Goal: Information Seeking & Learning: Compare options

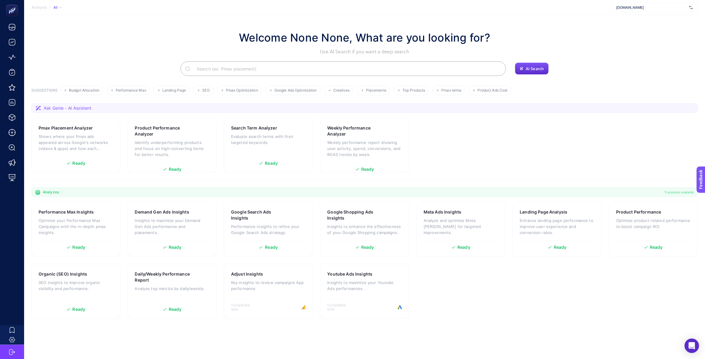
click at [263, 66] on input "Search" at bounding box center [346, 68] width 309 height 17
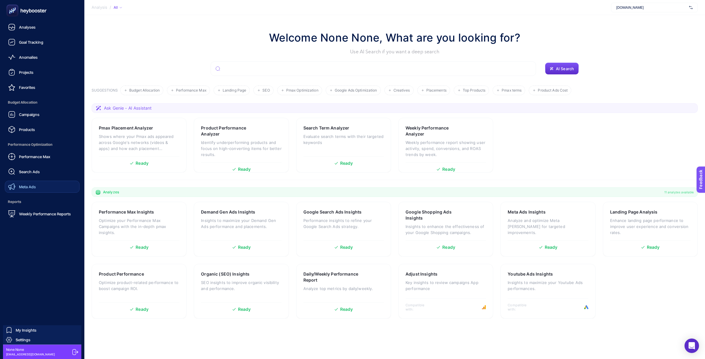
click at [33, 185] on span "Meta Ads" at bounding box center [27, 186] width 17 height 5
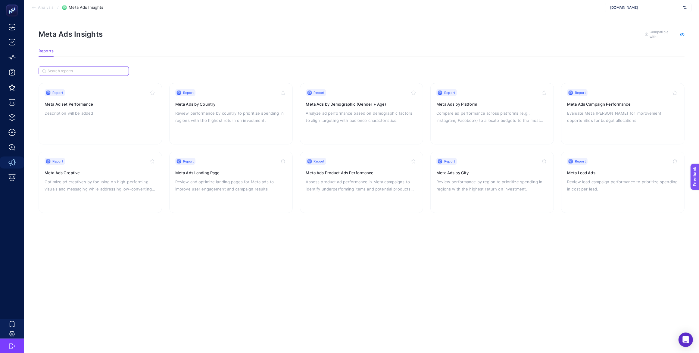
click at [83, 70] on input "Search" at bounding box center [87, 71] width 78 height 5
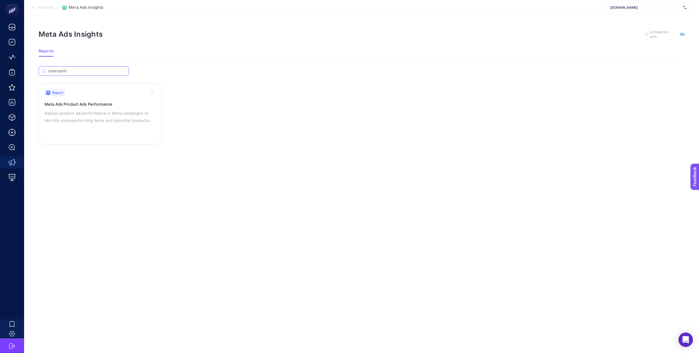
type input "underperfo"
click at [107, 116] on p "Assess product ad performance in Meta campaigns to identify underperforming ite…" at bounding box center [100, 117] width 111 height 14
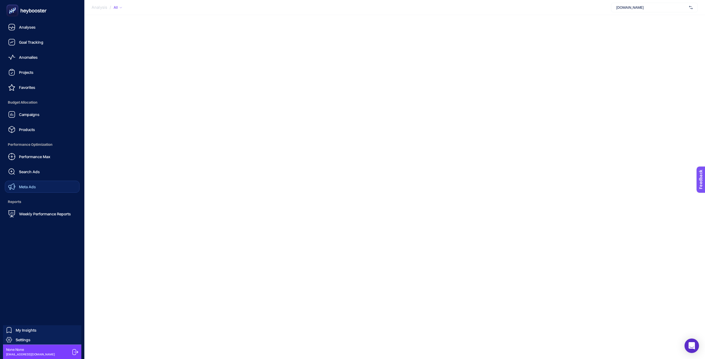
click at [35, 184] on span "Meta Ads" at bounding box center [27, 186] width 17 height 5
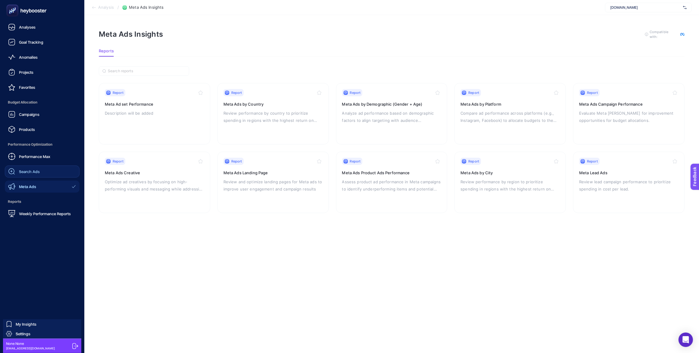
click at [24, 172] on span "Search Ads" at bounding box center [29, 171] width 21 height 5
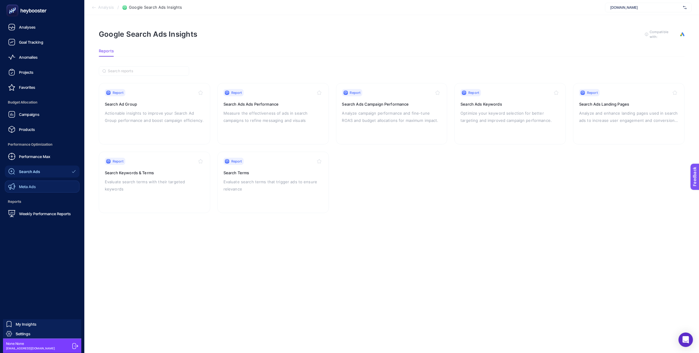
click at [24, 184] on span "Meta Ads" at bounding box center [27, 186] width 17 height 5
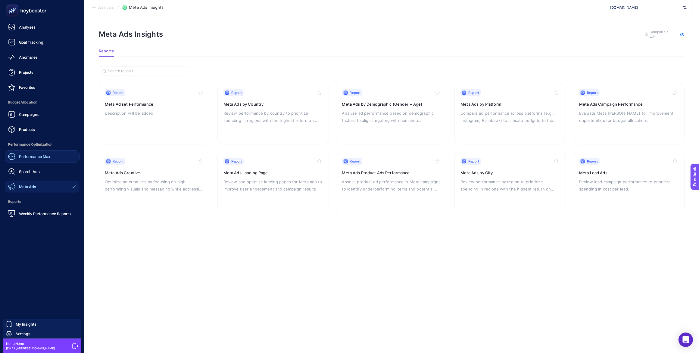
click at [26, 156] on span "Performance Max" at bounding box center [34, 156] width 31 height 5
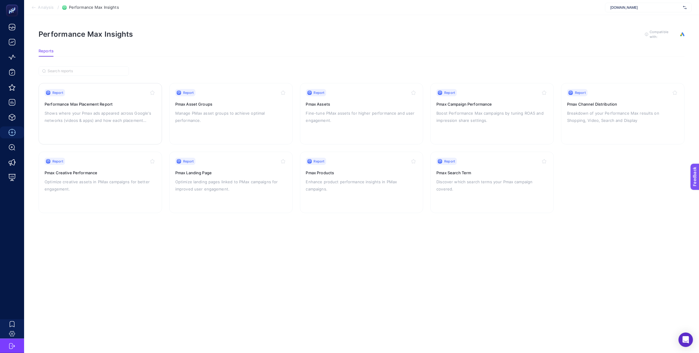
click at [117, 114] on p "Shows where your Pmax ads appeared across Google's networks (videos & apps) and…" at bounding box center [100, 117] width 111 height 14
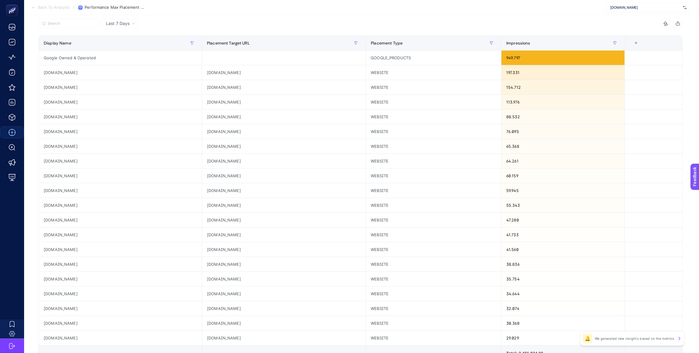
scroll to position [59, 0]
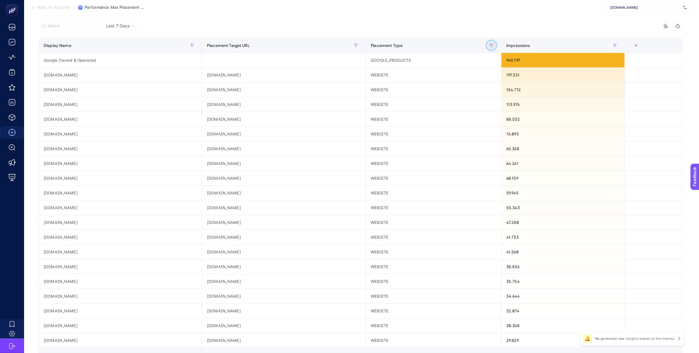
click at [493, 46] on icon "button" at bounding box center [492, 46] width 4 height 4
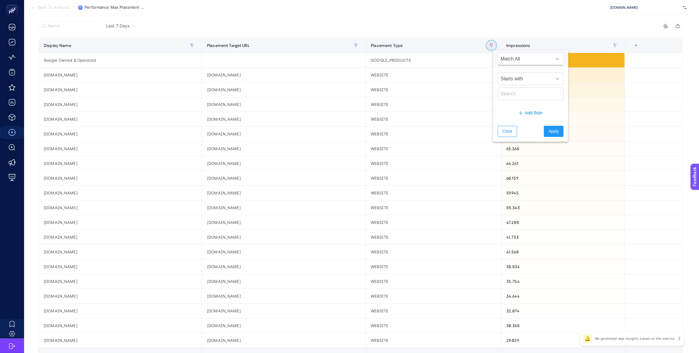
click at [493, 46] on icon "button" at bounding box center [492, 46] width 4 height 4
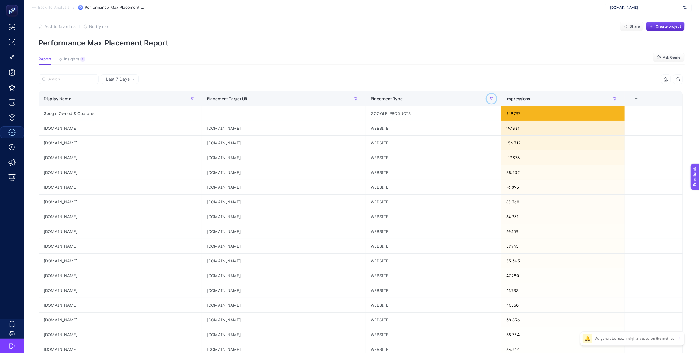
scroll to position [0, 0]
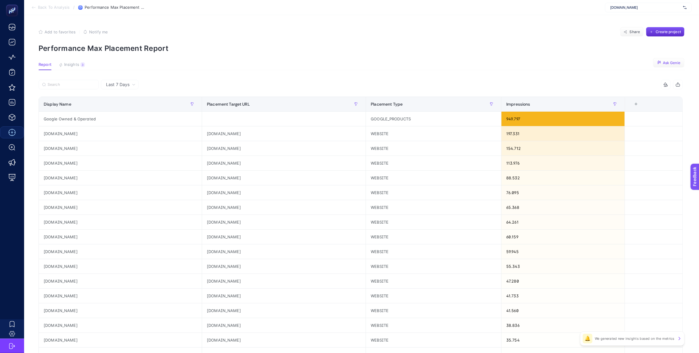
click at [671, 61] on span "Ask Genie" at bounding box center [671, 63] width 17 height 5
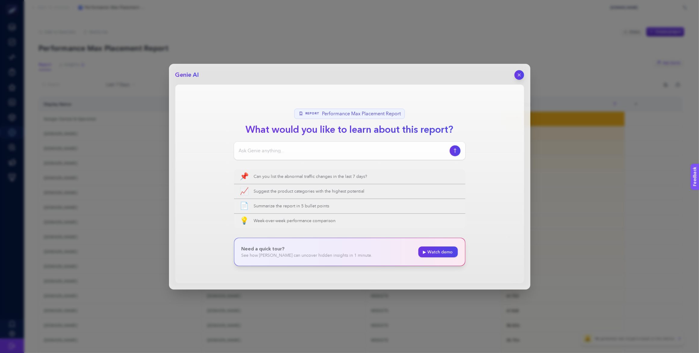
click at [304, 148] on input at bounding box center [343, 150] width 208 height 7
type input "pmax placementlerda app oyunlarında çıkıyor muyum?"
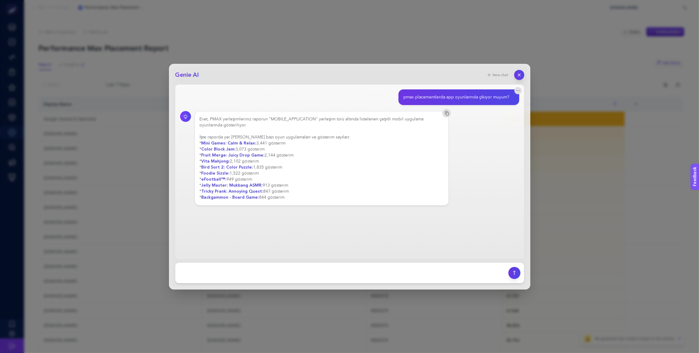
click at [519, 77] on icon "button" at bounding box center [518, 74] width 5 height 5
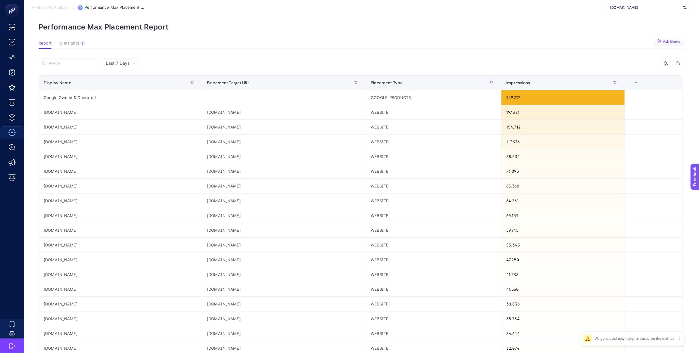
scroll to position [21, 0]
click at [495, 82] on button "button" at bounding box center [492, 83] width 10 height 10
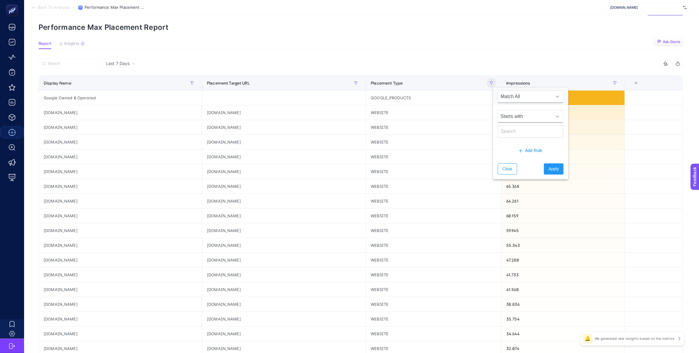
click at [523, 114] on span "Starts with" at bounding box center [525, 116] width 54 height 12
click at [519, 141] on li "Contains" at bounding box center [528, 144] width 61 height 12
click at [515, 136] on input "text" at bounding box center [531, 131] width 66 height 13
type input "app"
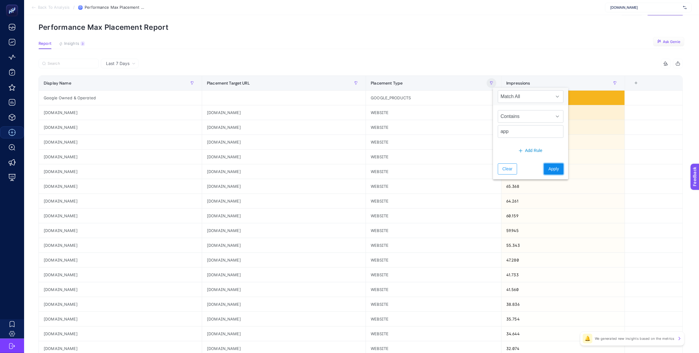
click at [548, 167] on span "Apply" at bounding box center [553, 169] width 11 height 6
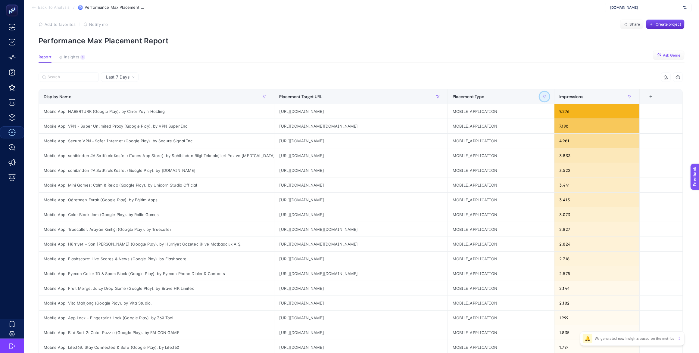
scroll to position [0, 4]
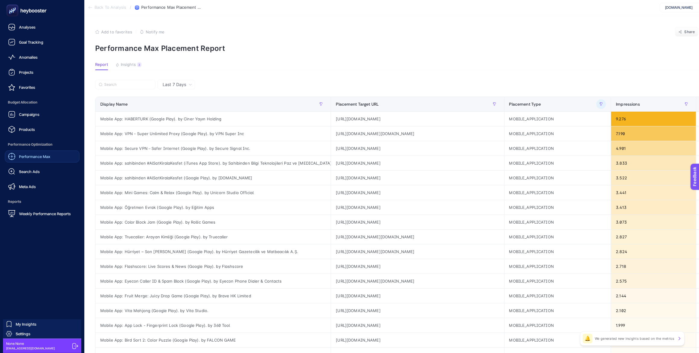
click at [35, 157] on span "Performance Max" at bounding box center [34, 156] width 31 height 5
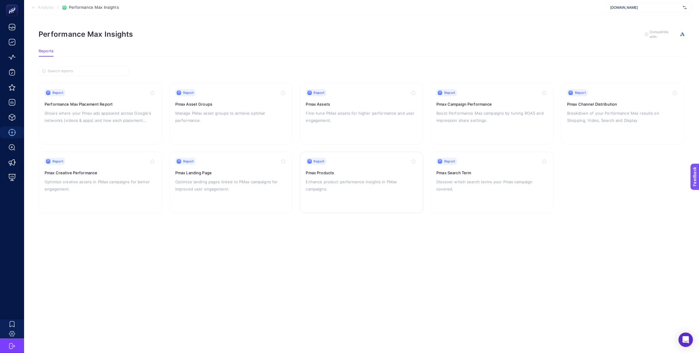
click at [318, 182] on p "Enhance product performance insights in PMax campaigns." at bounding box center [361, 185] width 111 height 14
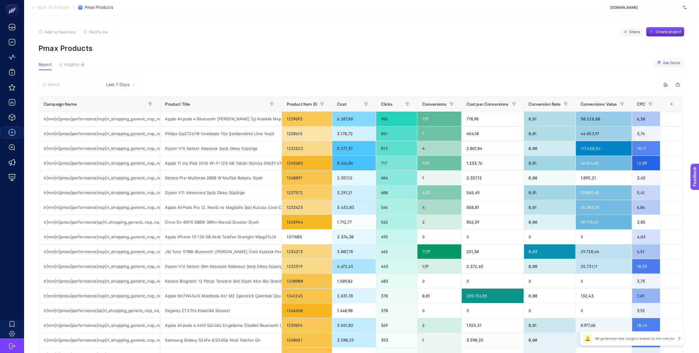
click at [679, 63] on span "Ask Genie" at bounding box center [671, 63] width 17 height 5
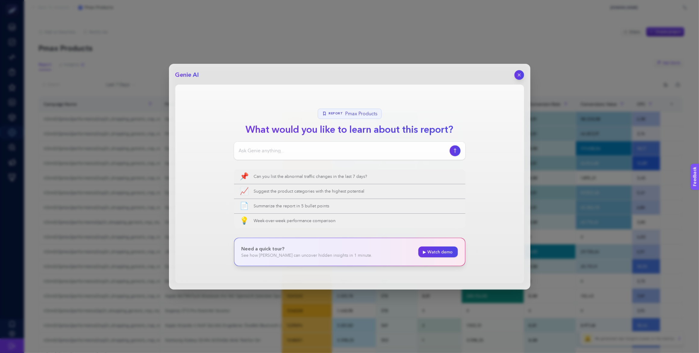
click at [345, 153] on input at bounding box center [343, 150] width 208 height 7
type input "bu rapordan hangi insigtları çıkarabilirsin? örneğin aynı ürün iki ayrı kampany…"
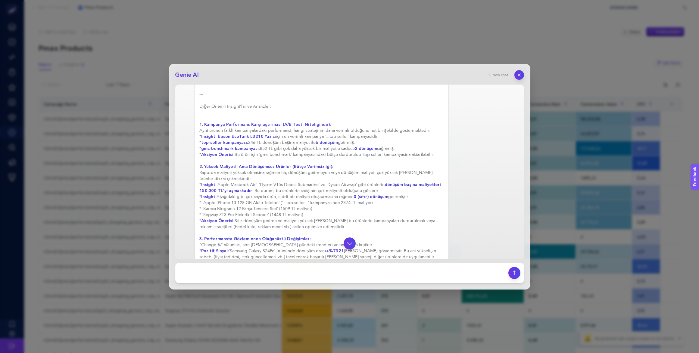
scroll to position [151, 0]
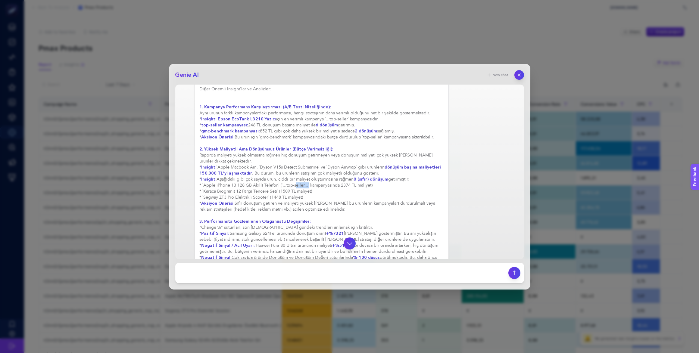
drag, startPoint x: 286, startPoint y: 185, endPoint x: 303, endPoint y: 184, distance: 16.6
click at [303, 184] on div "Elbette, bu rapordan çıkarılabilecek insight'lar ve analizler aşağıdadır: Soruy…" at bounding box center [322, 167] width 244 height 403
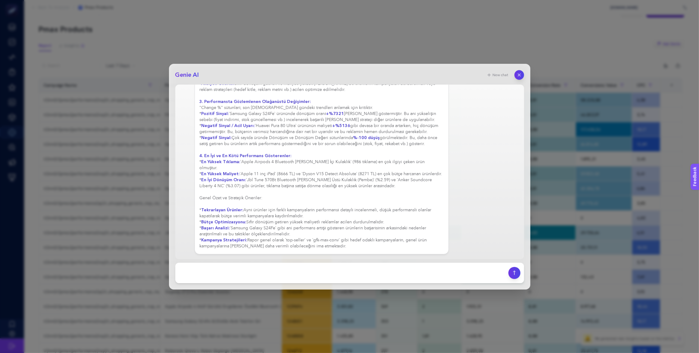
scroll to position [38, 0]
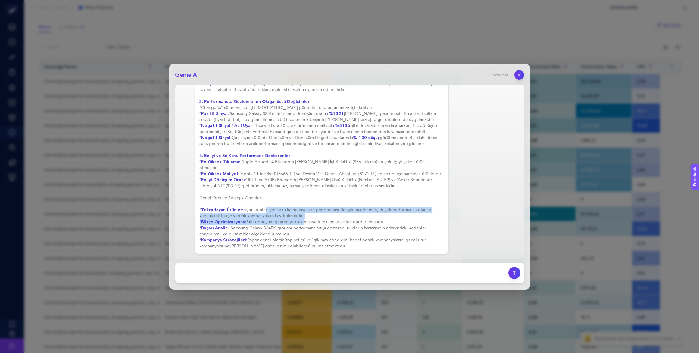
drag, startPoint x: 263, startPoint y: 210, endPoint x: 303, endPoint y: 220, distance: 41.4
click at [303, 220] on div "Elbette, bu rapordan çıkarılabilecek insight'lar ve analizler aşağıdadır: Soruy…" at bounding box center [322, 47] width 244 height 403
click at [517, 77] on icon "button" at bounding box center [518, 74] width 5 height 5
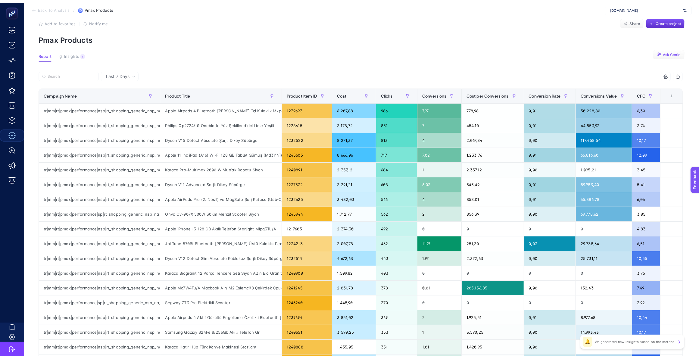
scroll to position [0, 0]
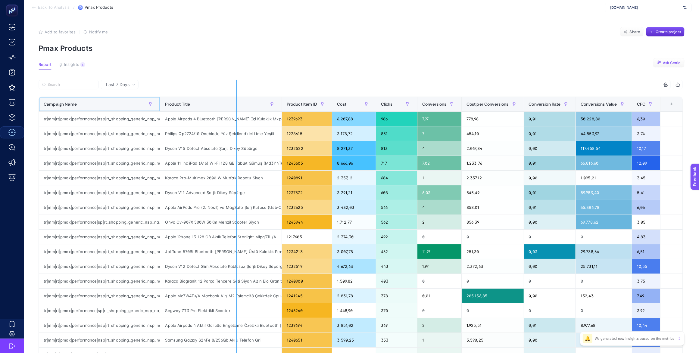
drag, startPoint x: 160, startPoint y: 101, endPoint x: 236, endPoint y: 100, distance: 75.9
click at [236, 100] on div "8 items selected Campaign Name Product Title Product Item ID Cost Clicks Conver…" at bounding box center [361, 259] width 644 height 358
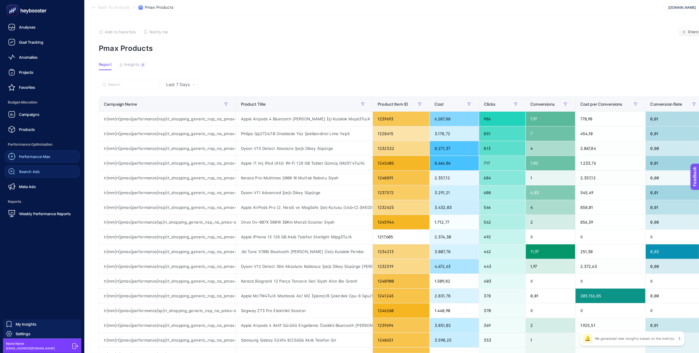
click at [34, 172] on span "Search Ads" at bounding box center [29, 171] width 21 height 5
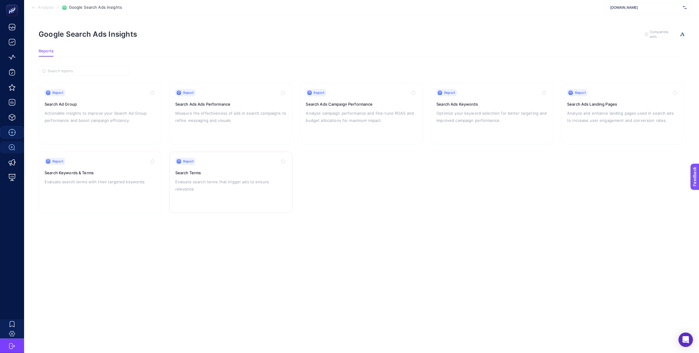
click at [241, 181] on p "Evaluate search terms that trigger ads to ensure relevance" at bounding box center [230, 185] width 111 height 14
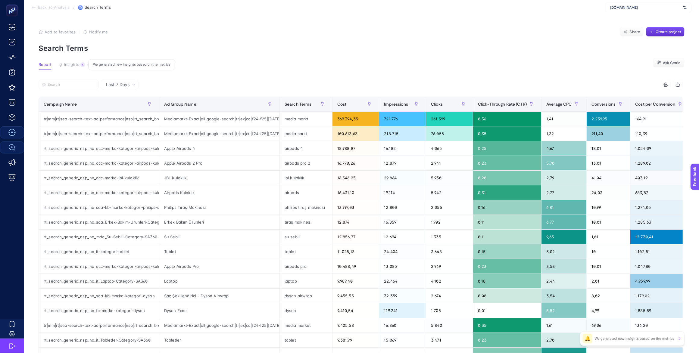
click at [77, 63] on span "Insights" at bounding box center [71, 64] width 15 height 5
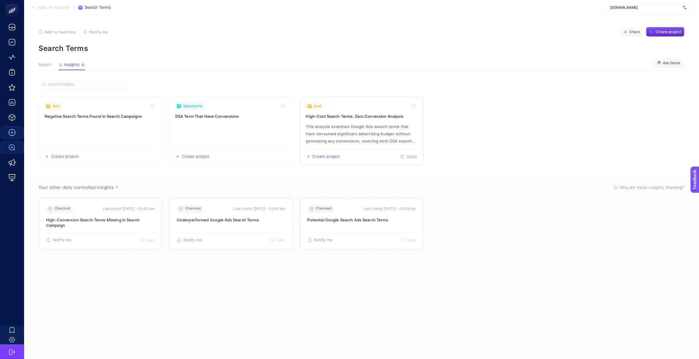
click at [380, 130] on p "This analysis examines Google Ads search terms that have consumed significant a…" at bounding box center [361, 134] width 111 height 22
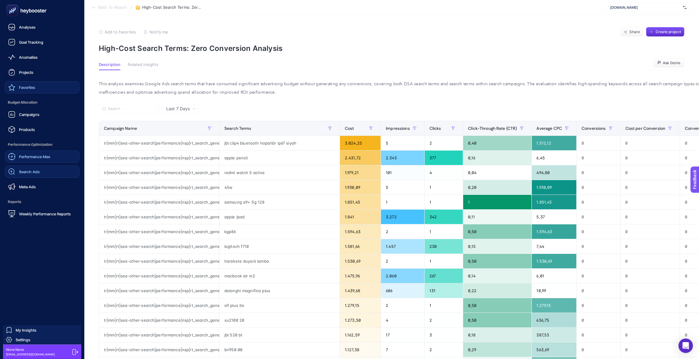
click at [36, 90] on link "Favorites" at bounding box center [42, 87] width 75 height 12
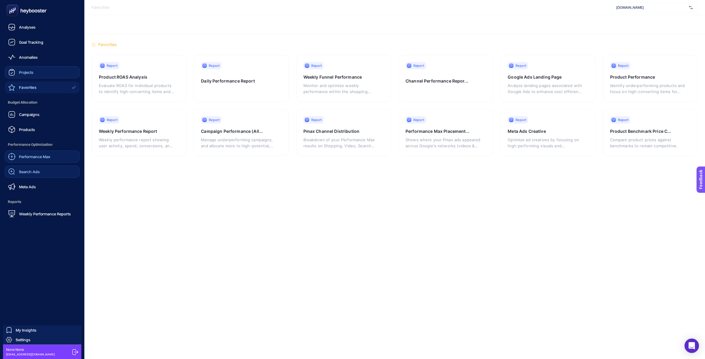
click at [30, 71] on span "Projects" at bounding box center [26, 72] width 14 height 5
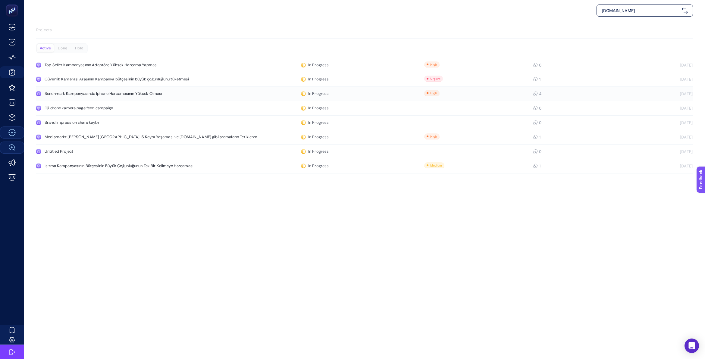
click at [141, 94] on div "Benchmark Kampanyasında Iphone Harcamasının Yüksek Olması" at bounding box center [114, 93] width 139 height 5
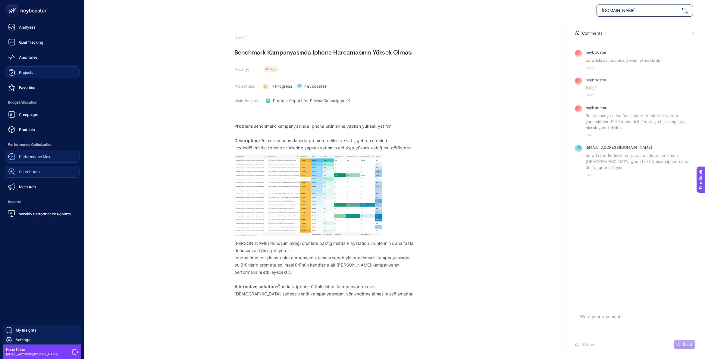
click at [26, 75] on div "Projects" at bounding box center [20, 72] width 25 height 7
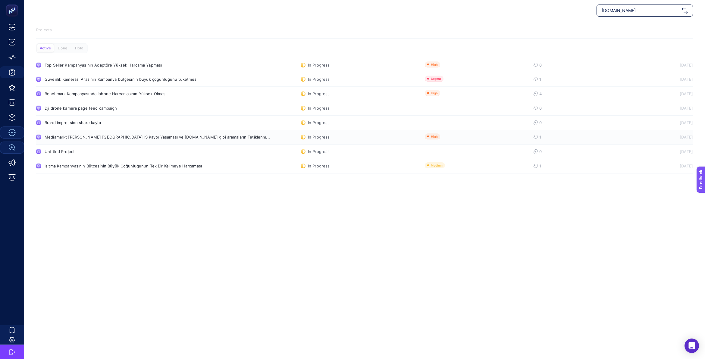
click at [64, 135] on div "Mediamarkt [PERSON_NAME] [GEOGRAPHIC_DATA] IS Kaybı Yaşaması ve [DOMAIN_NAME] g…" at bounding box center [143, 137] width 196 height 5
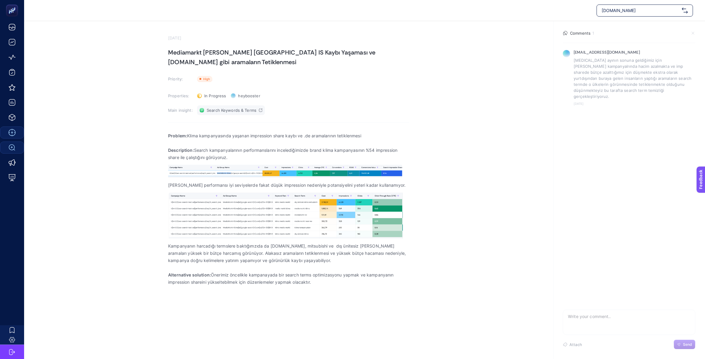
click at [255, 110] on span "Search Keywords & Terms" at bounding box center [232, 110] width 50 height 5
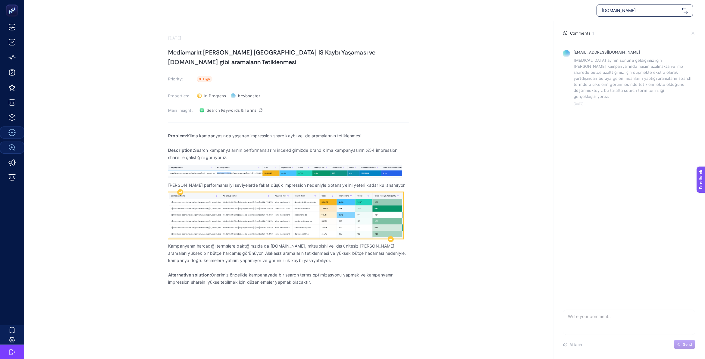
click at [351, 216] on img "Rich Text Editor. Editing area: main" at bounding box center [285, 215] width 235 height 46
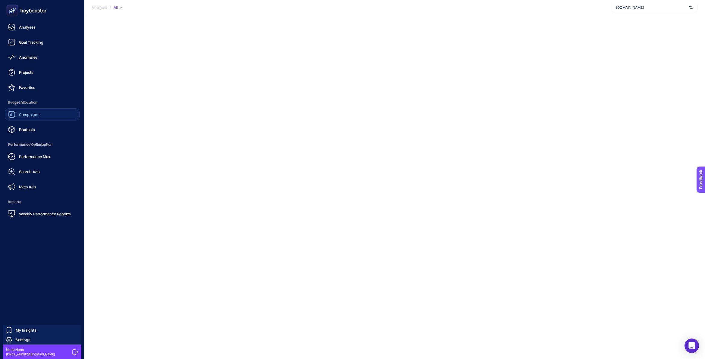
click at [38, 114] on span "Campaigns" at bounding box center [29, 114] width 20 height 5
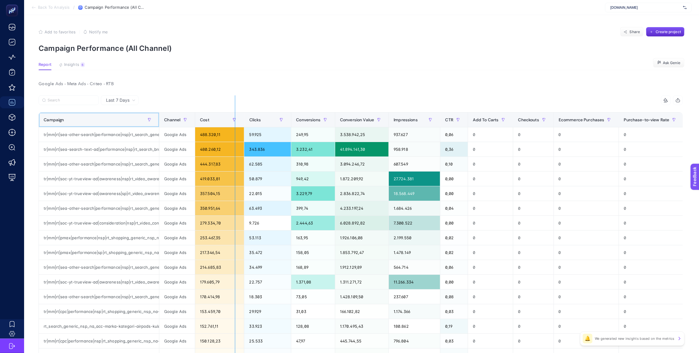
drag, startPoint x: 158, startPoint y: 115, endPoint x: 235, endPoint y: 115, distance: 76.5
click at [235, 115] on div "14 items selected Campaign Channel Cost Clicks Conversions Conversion Value Imp…" at bounding box center [361, 274] width 644 height 358
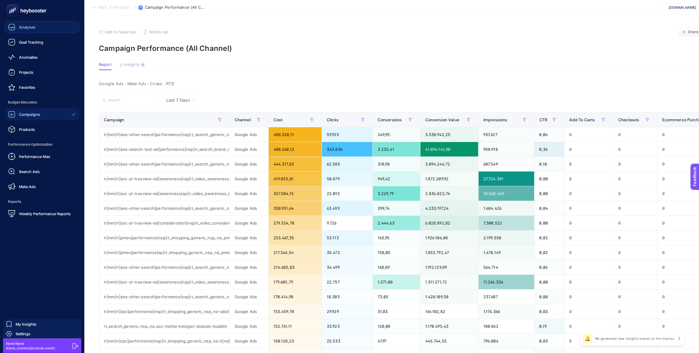
click at [23, 26] on span "Analyses" at bounding box center [27, 27] width 17 height 5
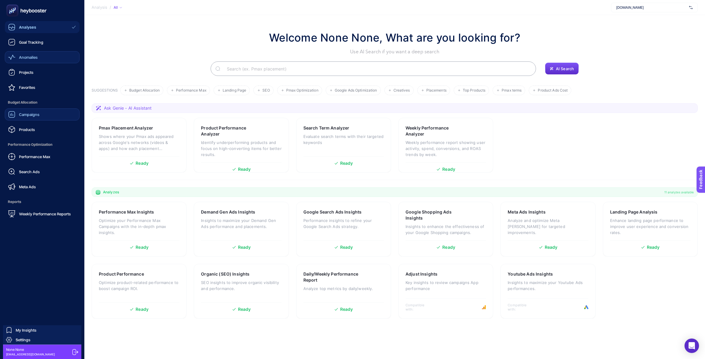
click at [23, 61] on div "Anomalies" at bounding box center [23, 57] width 30 height 7
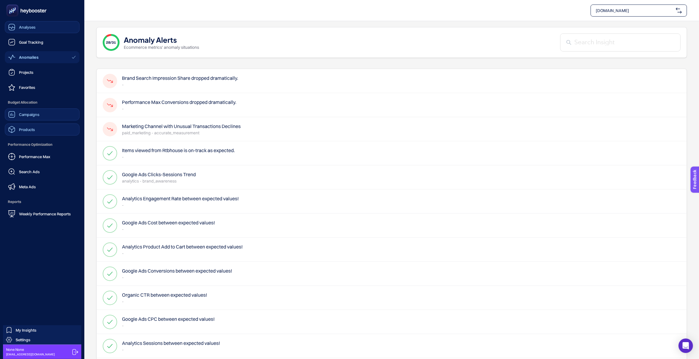
click at [32, 127] on span "Products" at bounding box center [27, 129] width 16 height 5
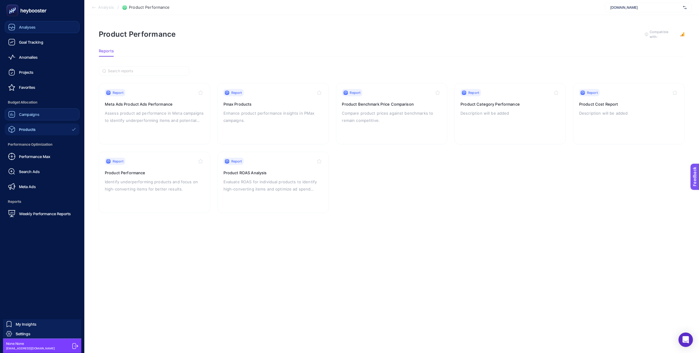
click at [31, 112] on span "Campaigns" at bounding box center [29, 114] width 20 height 5
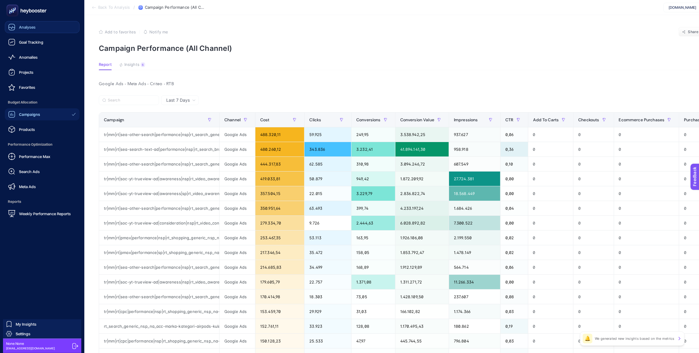
click at [12, 9] on rect at bounding box center [13, 11] width 10 height 10
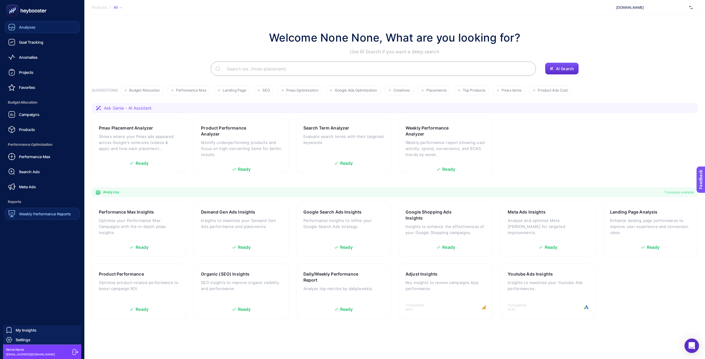
click at [44, 212] on span "Weekly Performance Reports" at bounding box center [45, 213] width 52 height 5
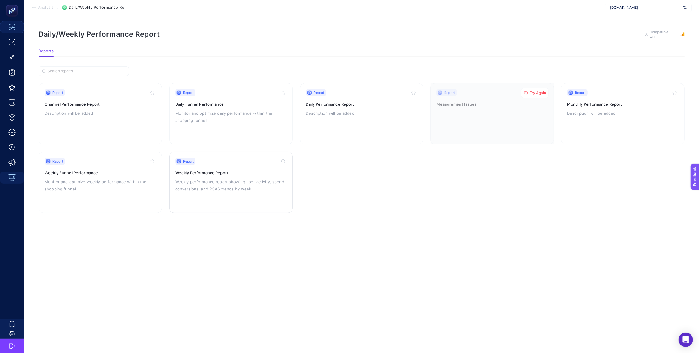
click at [227, 188] on p "Weekly performance report showing user activity, spend, conversions, and ROAS t…" at bounding box center [230, 185] width 111 height 14
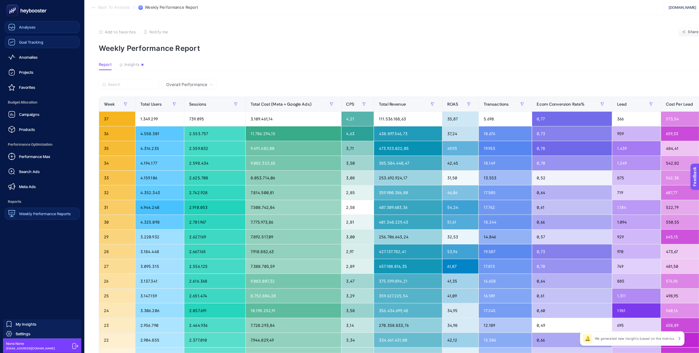
click at [25, 41] on span "Goal Tracking" at bounding box center [31, 42] width 24 height 5
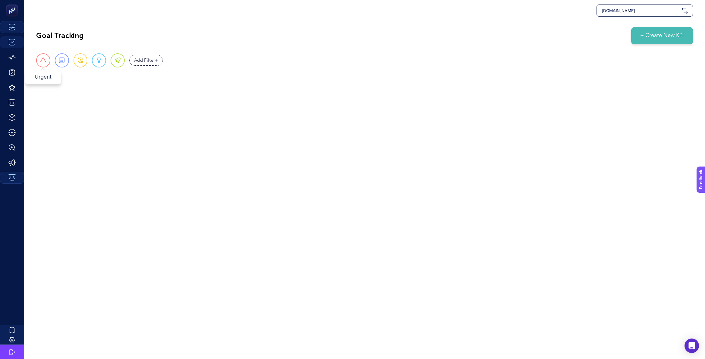
click at [46, 62] on div "Urgent" at bounding box center [43, 60] width 14 height 14
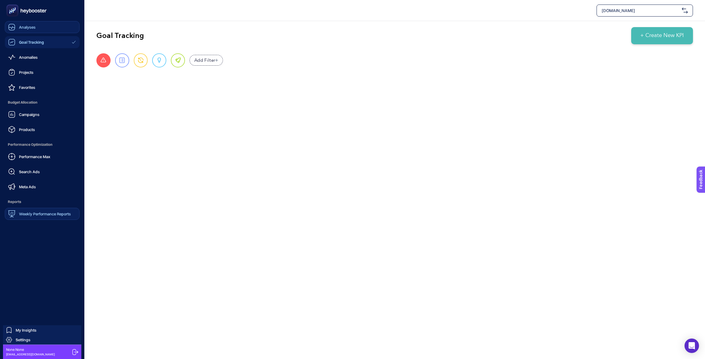
click at [13, 26] on icon at bounding box center [11, 26] width 7 height 7
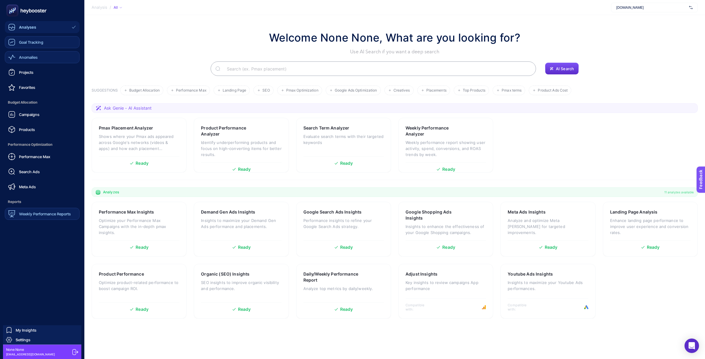
click at [36, 58] on span "Anomalies" at bounding box center [28, 57] width 19 height 5
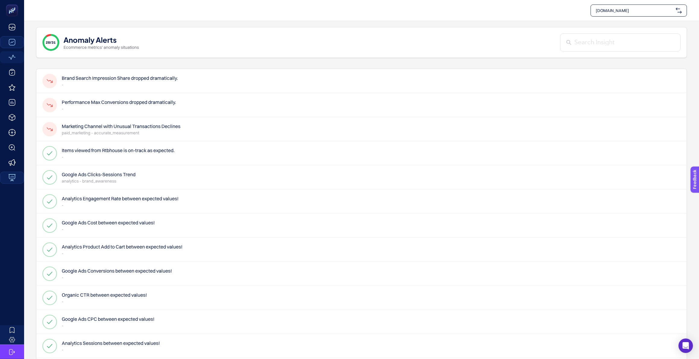
click at [589, 43] on input "text" at bounding box center [624, 43] width 100 height 10
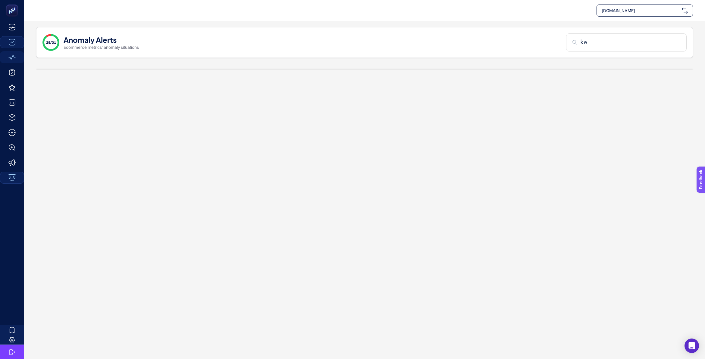
type input "k"
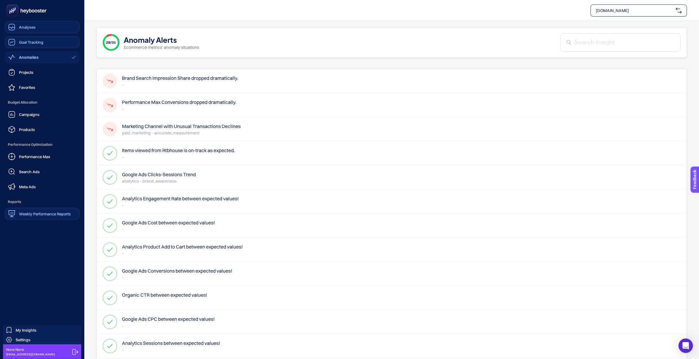
click at [36, 24] on link "Analyses" at bounding box center [42, 27] width 75 height 12
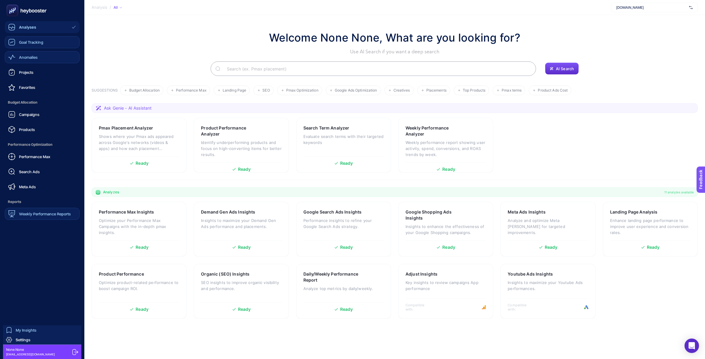
click at [33, 330] on span "My Insights" at bounding box center [26, 330] width 21 height 5
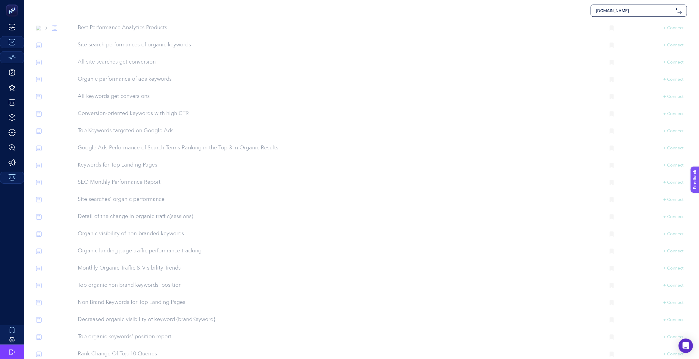
scroll to position [4944, 0]
drag, startPoint x: 140, startPoint y: 76, endPoint x: 123, endPoint y: 75, distance: 16.6
click at [123, 43] on p "Top Keywords targeted on Google Ads" at bounding box center [339, 39] width 523 height 8
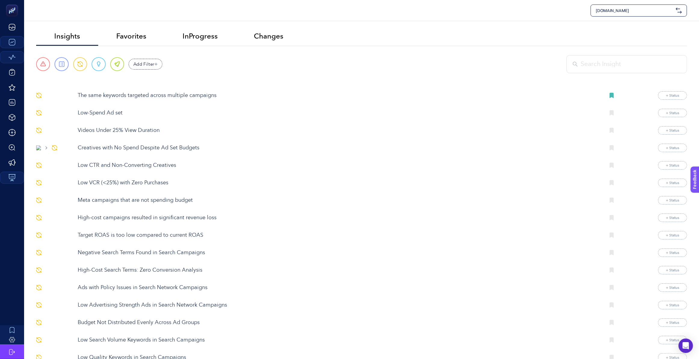
click at [615, 60] on input "text" at bounding box center [630, 64] width 100 height 10
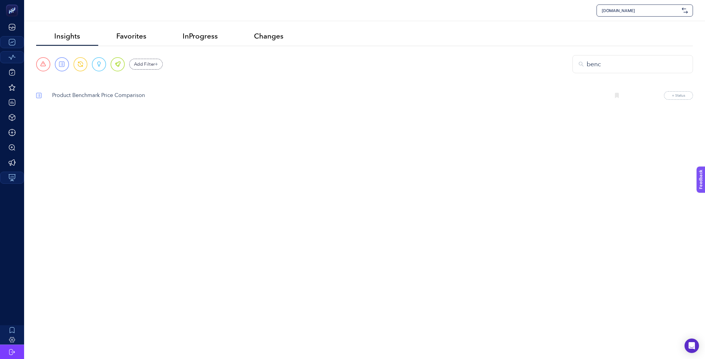
type input "benc"
click at [135, 95] on p "Product Benchmark Price Comparison" at bounding box center [328, 96] width 553 height 8
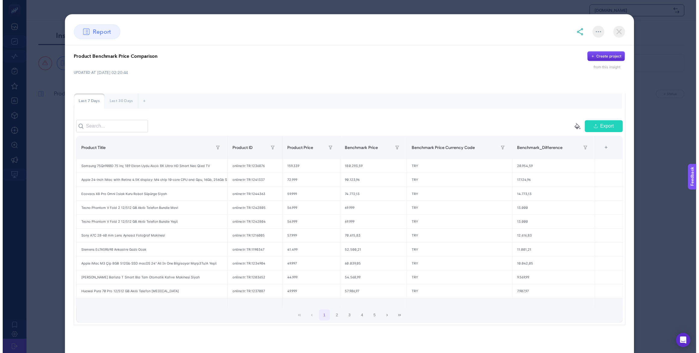
scroll to position [9, 0]
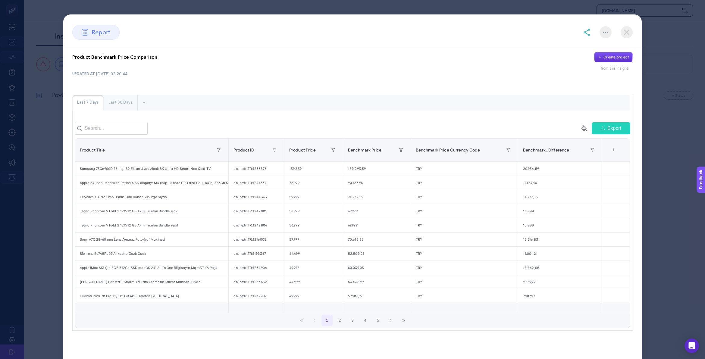
click at [106, 35] on span "report" at bounding box center [101, 32] width 19 height 9
click at [97, 29] on span "report" at bounding box center [101, 32] width 19 height 9
click at [301, 168] on div "159.339" at bounding box center [313, 169] width 58 height 14
click at [269, 166] on div "online:tr:TR:1236876" at bounding box center [256, 169] width 55 height 14
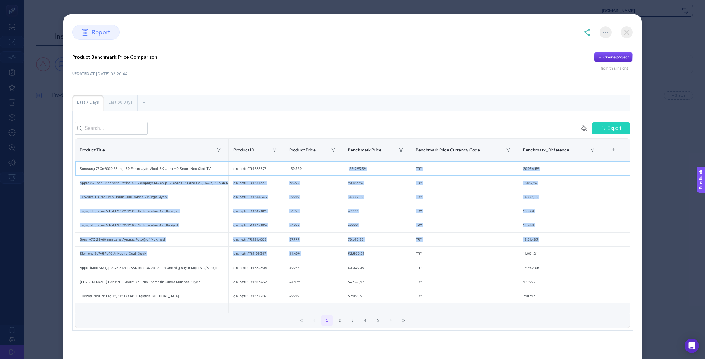
drag, startPoint x: 348, startPoint y: 172, endPoint x: 378, endPoint y: 258, distance: 91.4
click at [378, 258] on tbody "Samsung 75Qn900D 75 inç 189 Ekran Uydu Alıcılı 8K Ultra HD Smart Neo Qled TV on…" at bounding box center [352, 232] width 555 height 142
click at [437, 222] on div "TRY" at bounding box center [464, 225] width 107 height 14
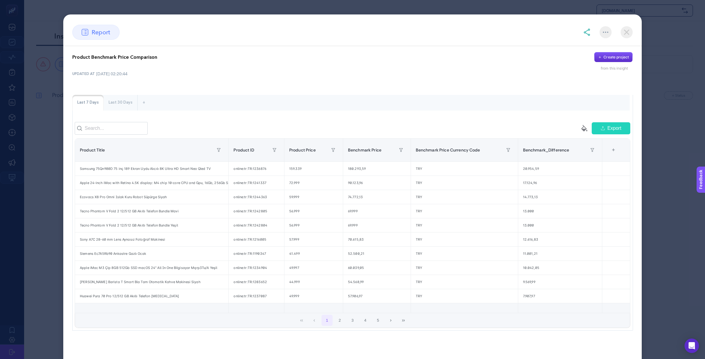
click at [97, 32] on span "report" at bounding box center [101, 32] width 19 height 9
click at [624, 33] on img at bounding box center [626, 32] width 12 height 12
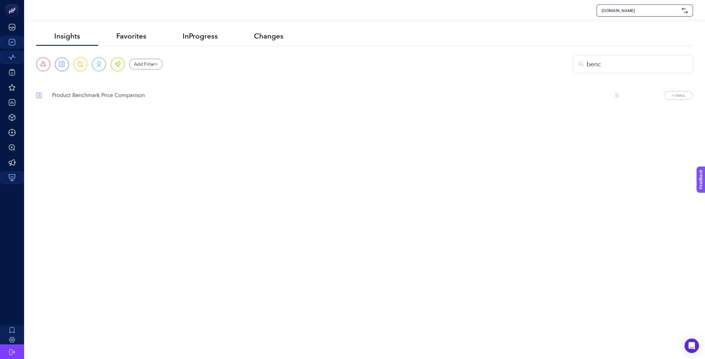
click at [39, 96] on img at bounding box center [38, 95] width 5 height 5
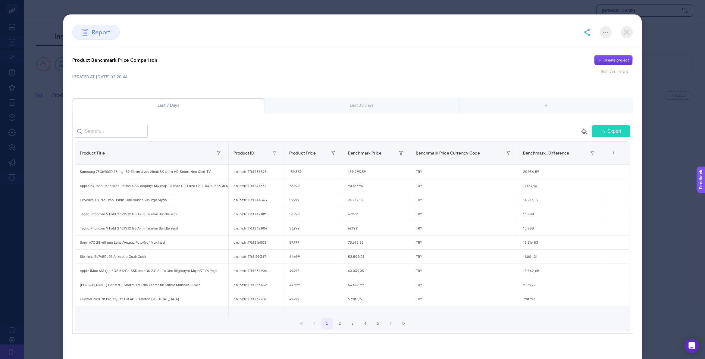
click at [617, 62] on div "Create project" at bounding box center [615, 60] width 25 height 5
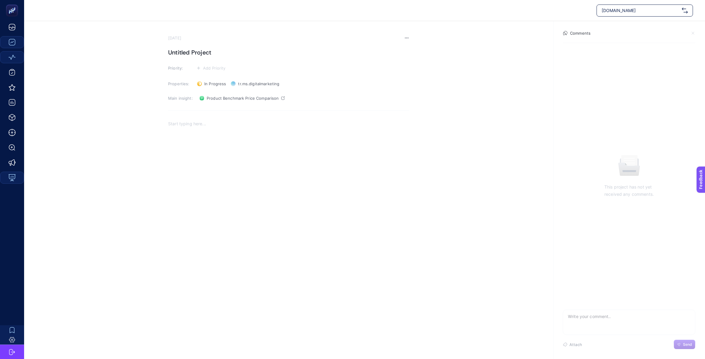
click at [692, 33] on icon at bounding box center [692, 33] width 5 height 5
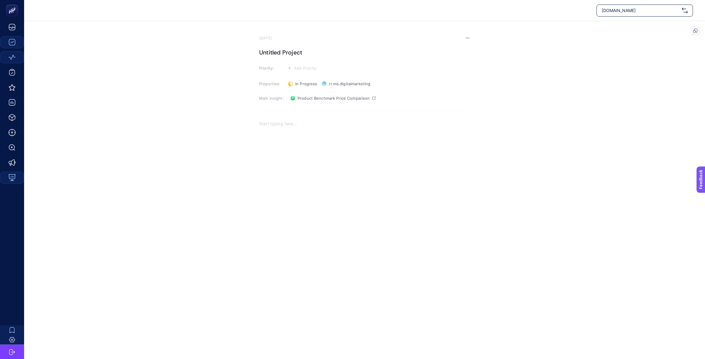
click at [467, 37] on icon at bounding box center [467, 38] width 5 height 5
click at [464, 47] on span "Delete" at bounding box center [459, 46] width 13 height 5
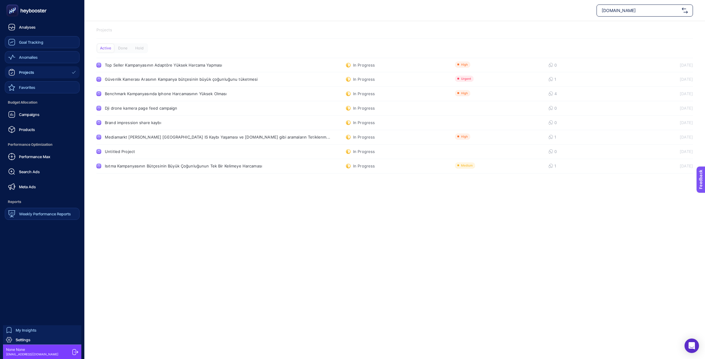
click at [31, 85] on span "Favorites" at bounding box center [27, 87] width 16 height 5
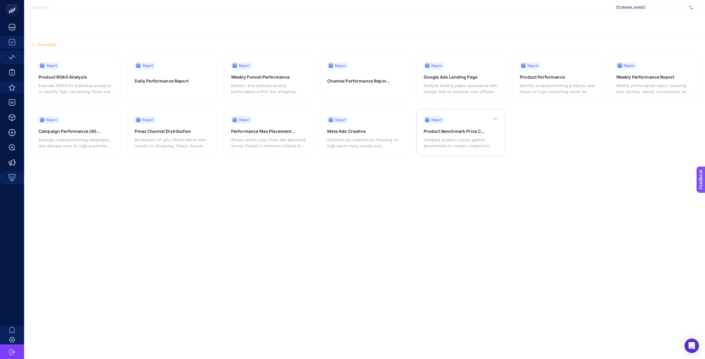
click at [436, 137] on p "Compare product prices against benchmarks to remain competitive." at bounding box center [460, 143] width 75 height 12
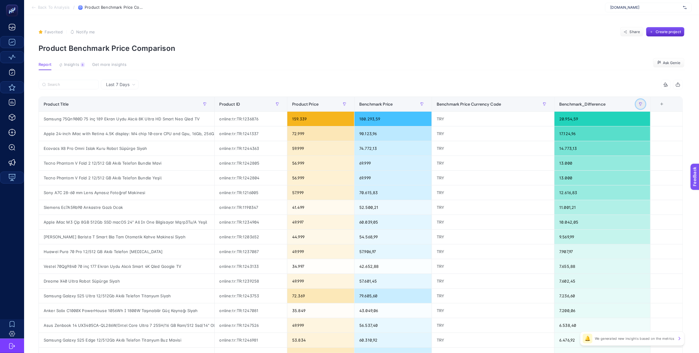
click at [643, 101] on button "button" at bounding box center [641, 104] width 10 height 10
click at [491, 85] on div "3 items selected" at bounding box center [522, 85] width 322 height 10
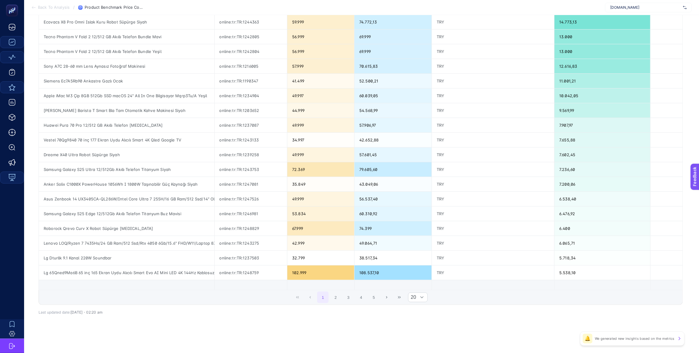
scroll to position [128, 0]
click at [341, 298] on button "2" at bounding box center [335, 297] width 11 height 11
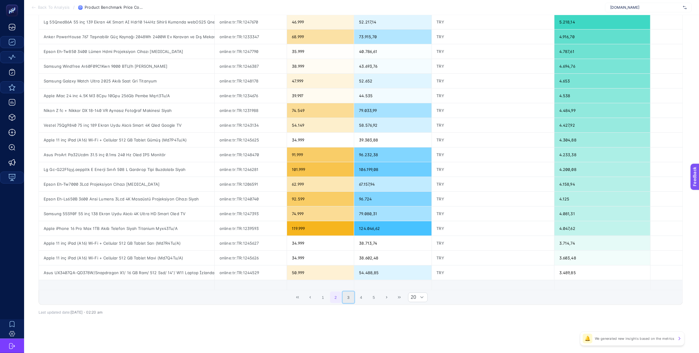
click at [351, 297] on button "3" at bounding box center [348, 297] width 11 height 11
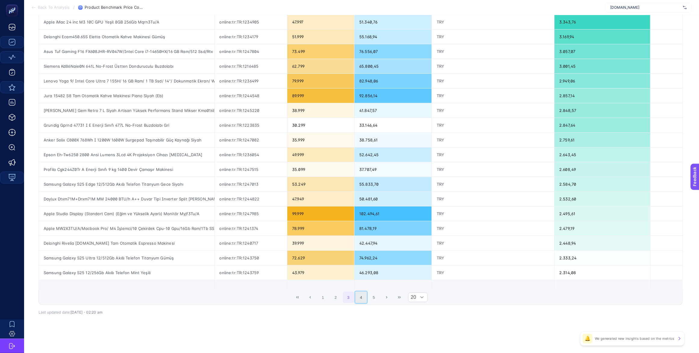
click at [361, 297] on button "4" at bounding box center [360, 297] width 11 height 11
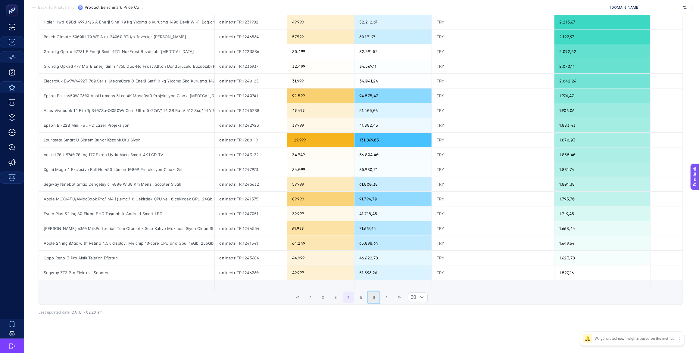
click at [376, 297] on button "6" at bounding box center [373, 297] width 11 height 11
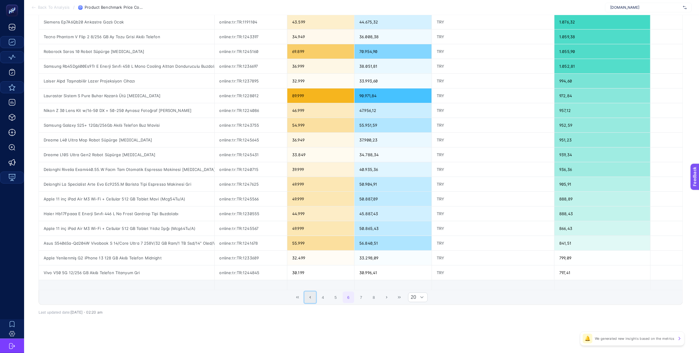
click at [315, 298] on button "Previous Page" at bounding box center [309, 297] width 11 height 11
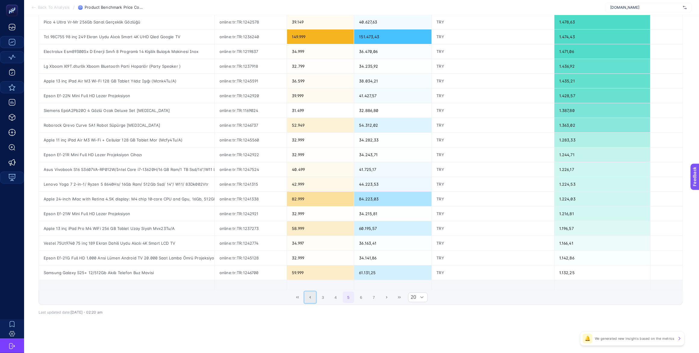
click at [315, 298] on button "Previous Page" at bounding box center [309, 297] width 11 height 11
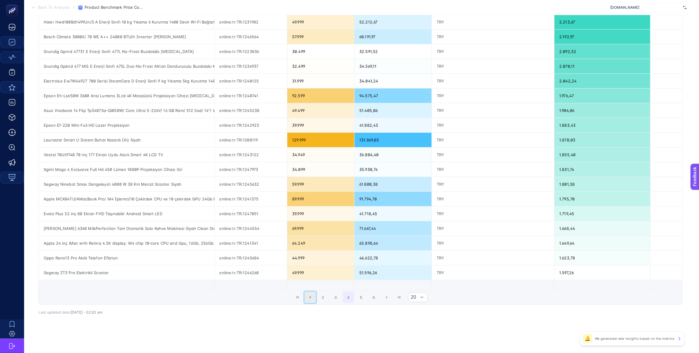
click at [315, 298] on button "Previous Page" at bounding box center [309, 297] width 11 height 11
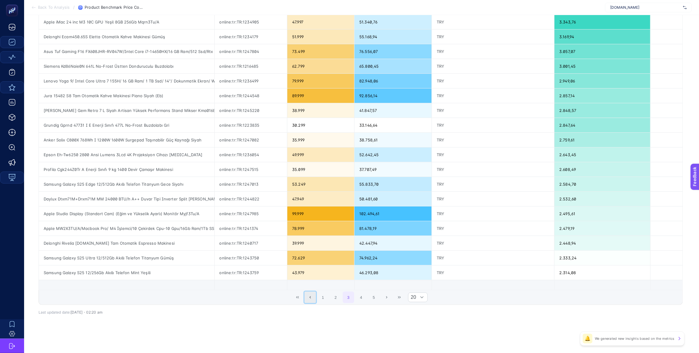
click at [315, 298] on button "Previous Page" at bounding box center [309, 297] width 11 height 11
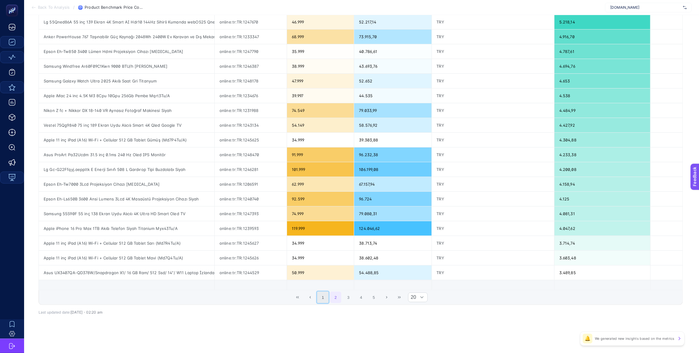
click at [325, 298] on button "1" at bounding box center [322, 297] width 11 height 11
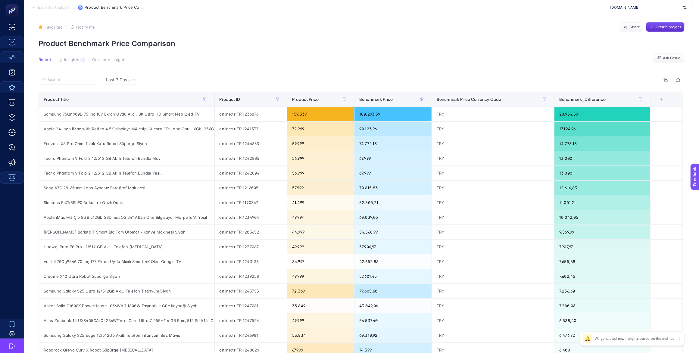
scroll to position [0, 0]
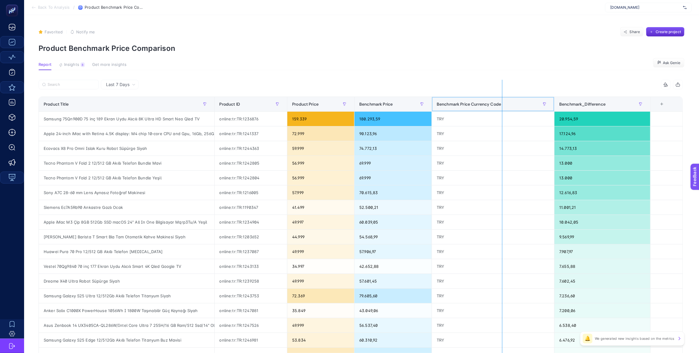
drag, startPoint x: 559, startPoint y: 100, endPoint x: 502, endPoint y: 104, distance: 56.8
click at [502, 104] on div "3 items selected Product Title Product ID Product Price Benchmark Price Benchma…" at bounding box center [361, 256] width 644 height 352
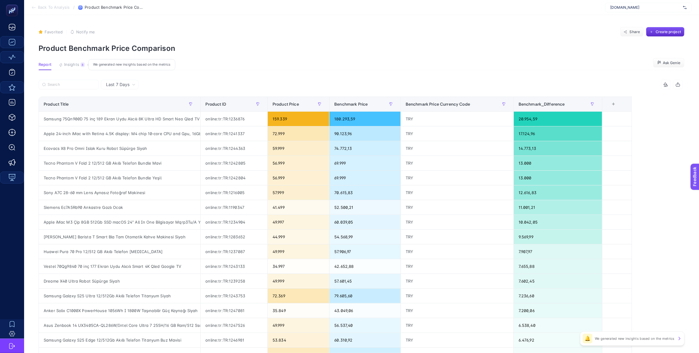
click at [79, 65] on button "Insights 8 We generated new insights based on the metrics" at bounding box center [72, 66] width 26 height 8
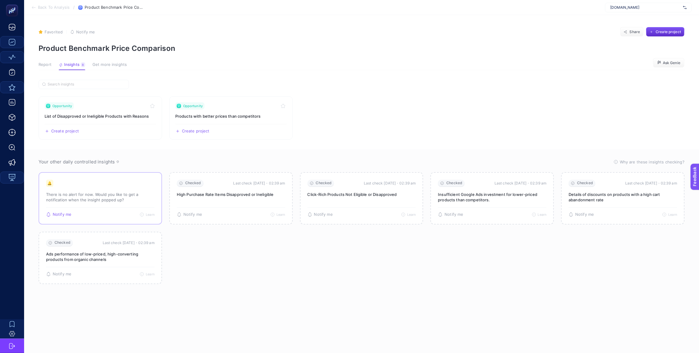
click at [97, 197] on p "There is no alert for now. Would you like to get a notification when the insigh…" at bounding box center [100, 197] width 108 height 11
click at [79, 189] on div "🔔 There is no alert for now. Would you like to get a notification when the insi…" at bounding box center [100, 194] width 108 height 28
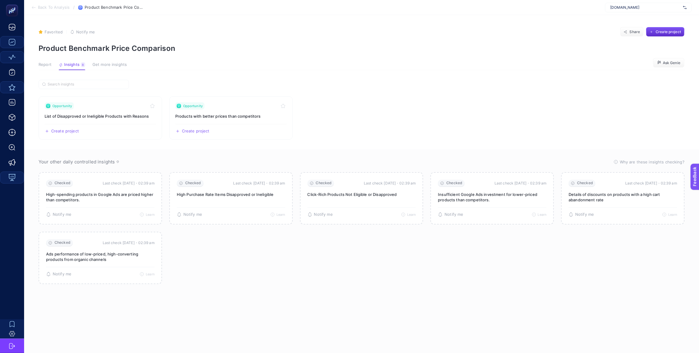
click at [209, 228] on section "Checked Last check [DATE]・02:39 am High-spending products in Google Ads are pri…" at bounding box center [362, 228] width 646 height 112
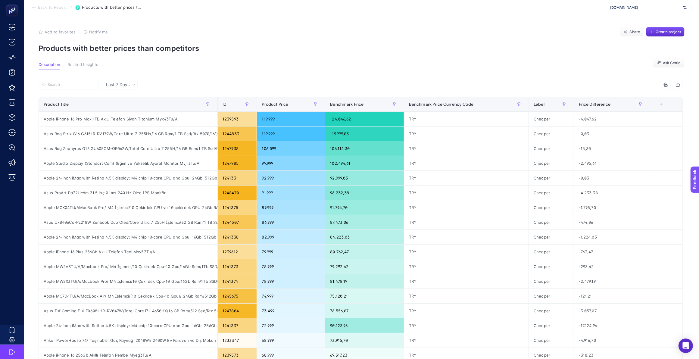
click at [272, 52] on p "Products with better prices than competitors" at bounding box center [362, 48] width 646 height 9
click at [565, 103] on icon "button" at bounding box center [563, 104] width 3 height 3
click at [551, 120] on div "Cheaper" at bounding box center [551, 119] width 45 height 14
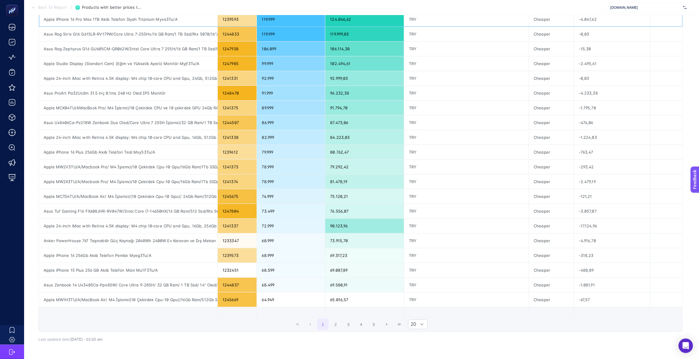
scroll to position [133, 0]
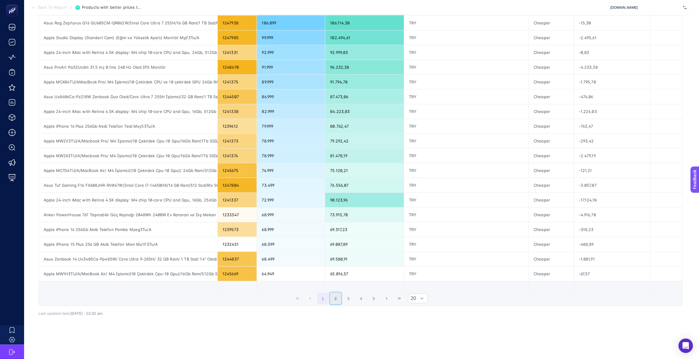
click at [339, 295] on button "2" at bounding box center [335, 298] width 11 height 11
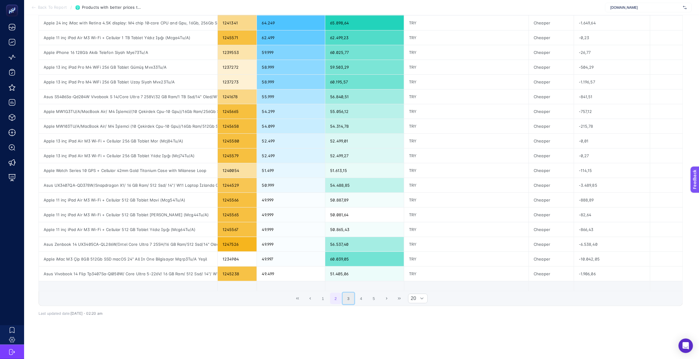
click at [353, 296] on button "3" at bounding box center [348, 298] width 11 height 11
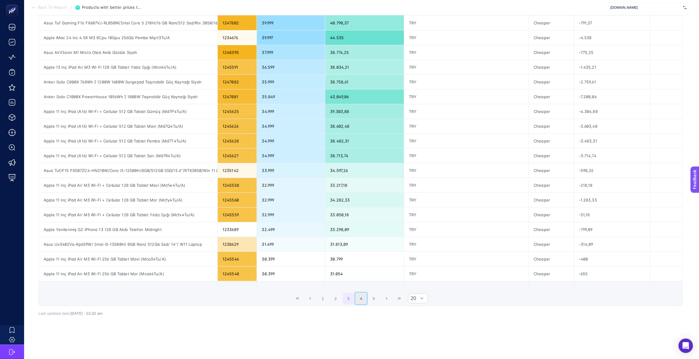
click at [361, 295] on button "4" at bounding box center [360, 298] width 11 height 11
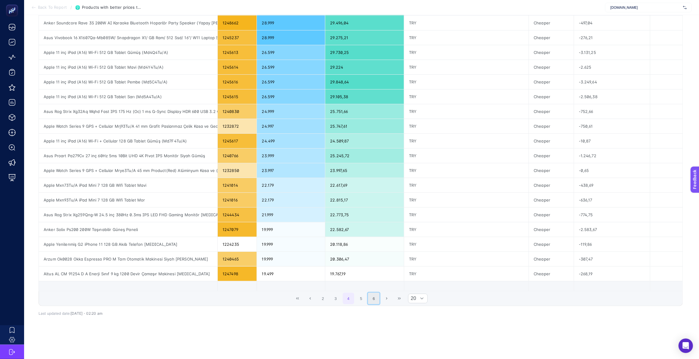
click at [377, 294] on button "6" at bounding box center [373, 298] width 11 height 11
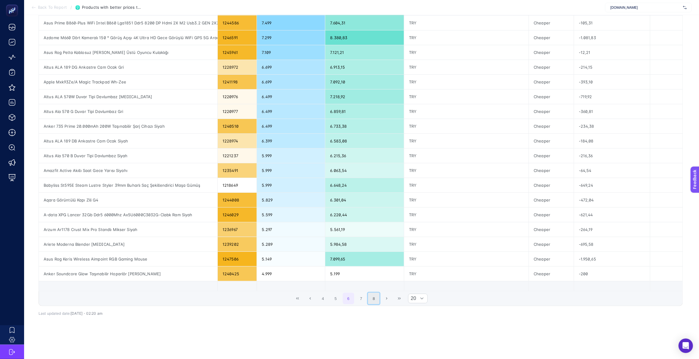
click at [379, 294] on button "8" at bounding box center [373, 298] width 11 height 11
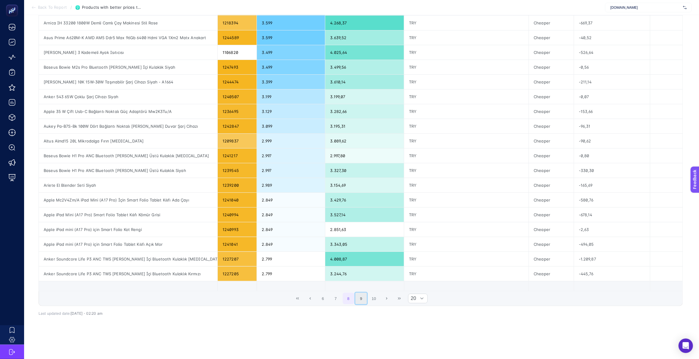
click at [367, 294] on button "9" at bounding box center [360, 298] width 11 height 11
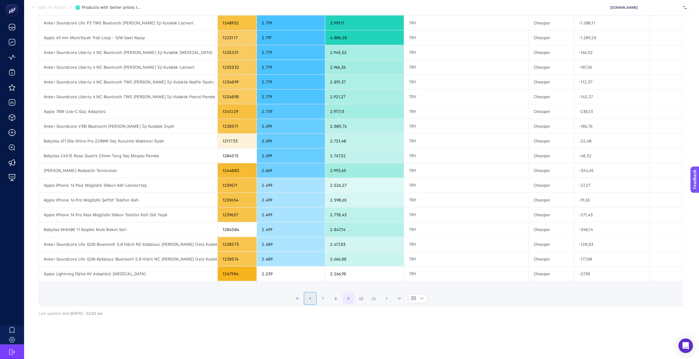
click at [311, 297] on icon "Previous Page" at bounding box center [310, 298] width 1 height 2
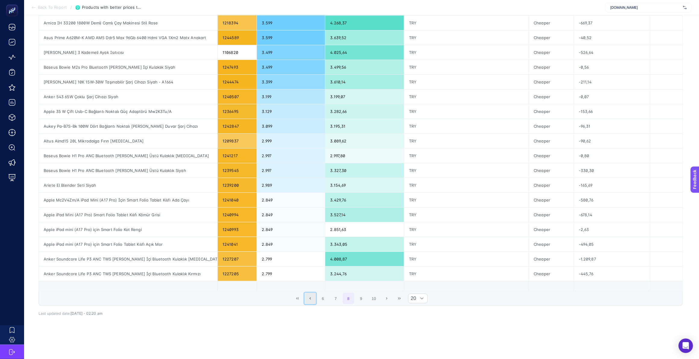
click at [311, 297] on icon "Previous Page" at bounding box center [310, 298] width 1 height 2
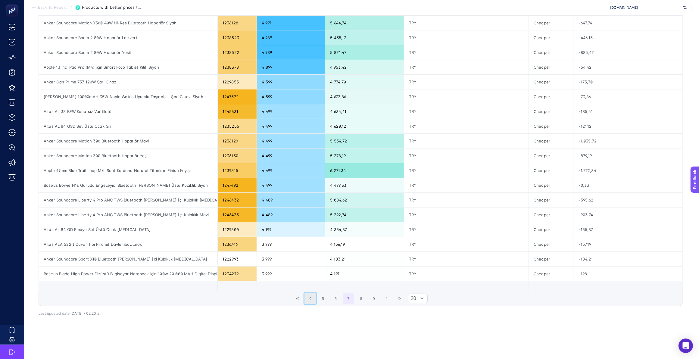
click at [311, 297] on icon "Previous Page" at bounding box center [310, 298] width 1 height 2
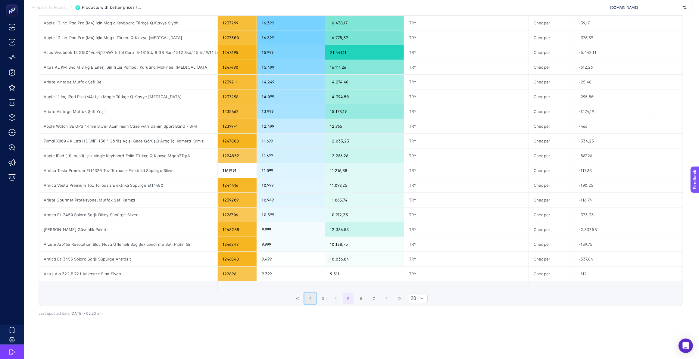
click at [312, 297] on icon "Previous Page" at bounding box center [310, 299] width 4 height 4
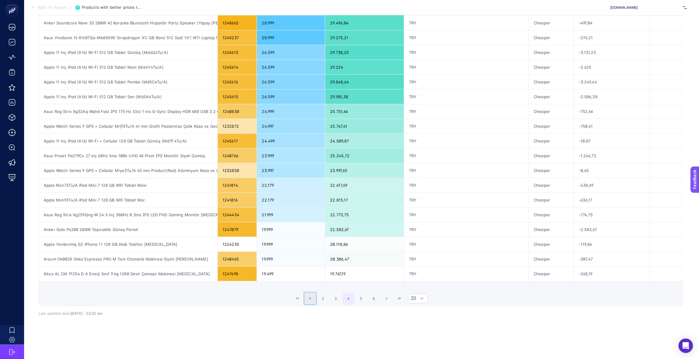
click at [312, 297] on icon "Previous Page" at bounding box center [310, 299] width 4 height 4
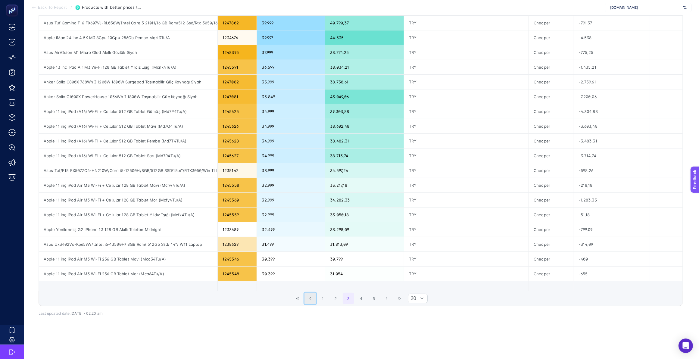
click at [312, 297] on icon "Previous Page" at bounding box center [310, 299] width 4 height 4
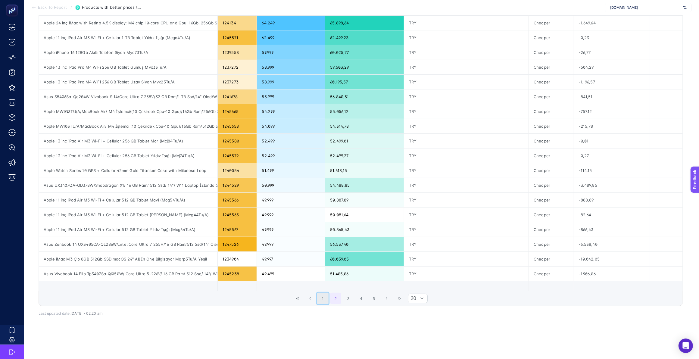
click at [325, 294] on button "1" at bounding box center [322, 298] width 11 height 11
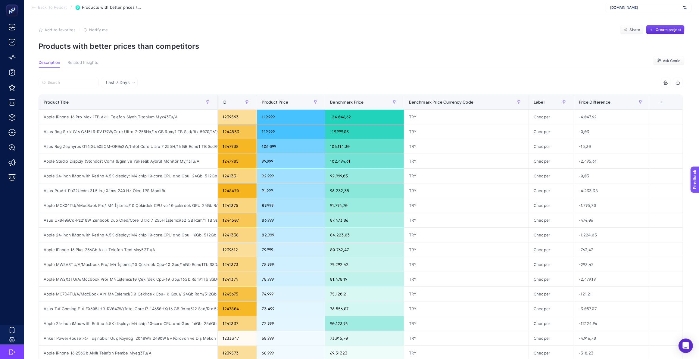
scroll to position [0, 0]
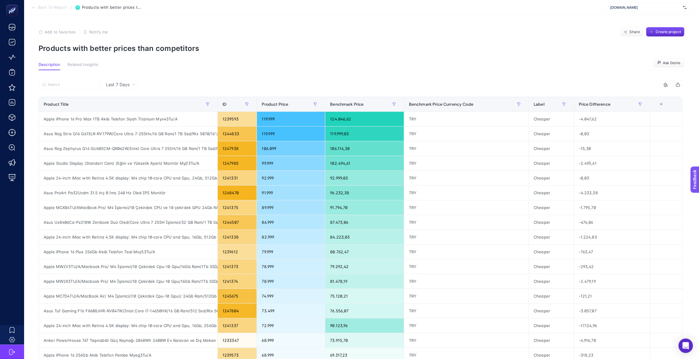
click at [461, 60] on article "Add to favorites false Notify me Share Create project Products with better pric…" at bounding box center [361, 249] width 675 height 469
